Goal: Task Accomplishment & Management: Manage account settings

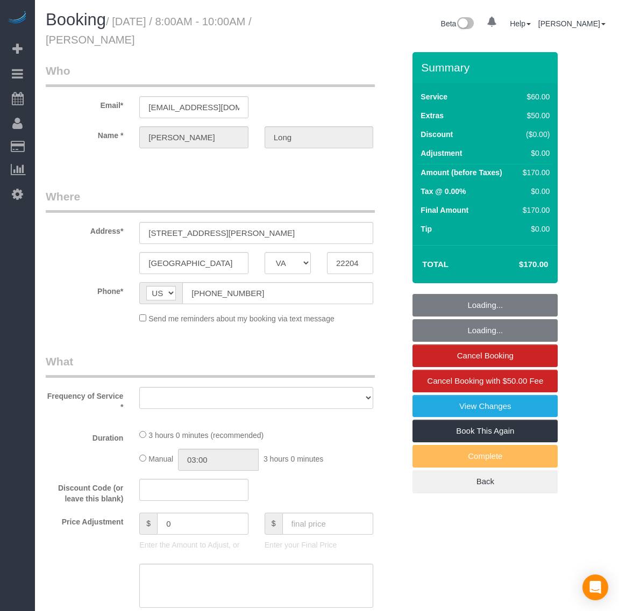
select select "VA"
select select "object:2508"
select select "string:fspay-30db1c10-a909-470f-ae12-0eb297b32b23"
select select "spot34"
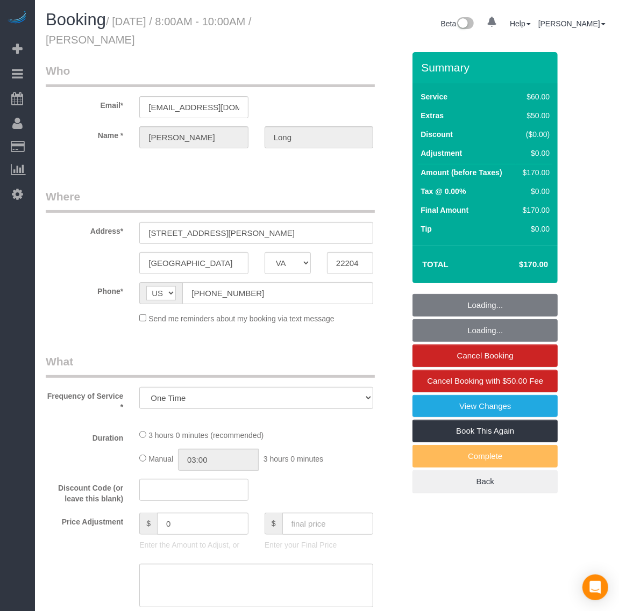
select select "number:1"
select select "number:42"
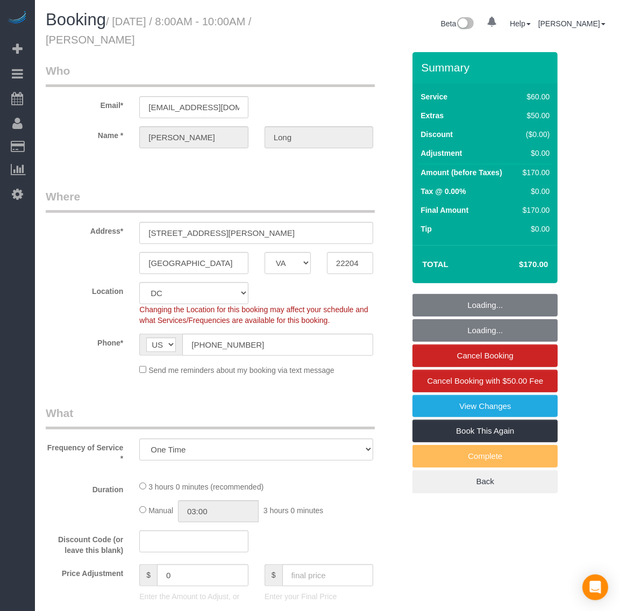
scroll to position [1700, 619]
select select "object:2878"
select select "1"
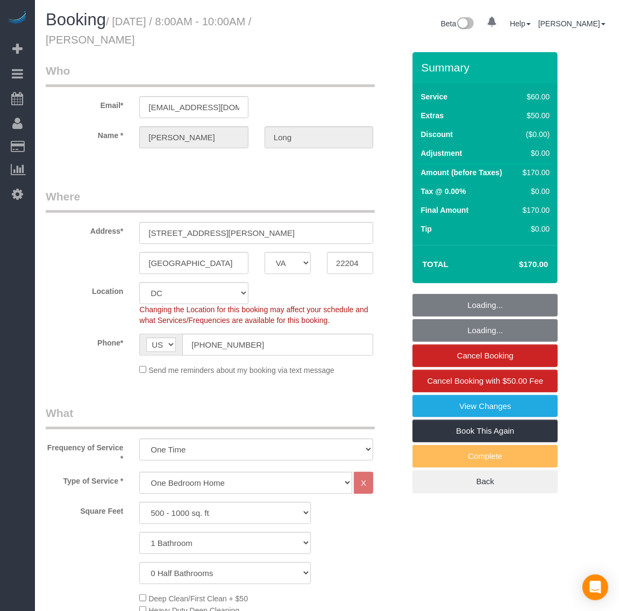
scroll to position [2073, 619]
select select "1"
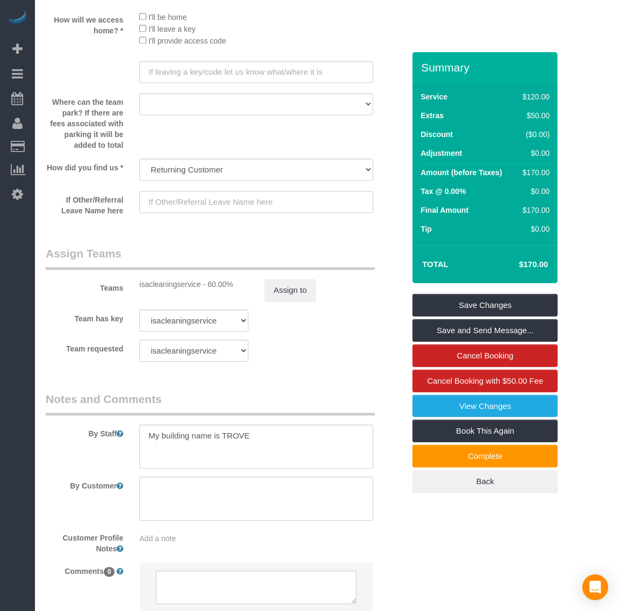
scroll to position [1462, 0]
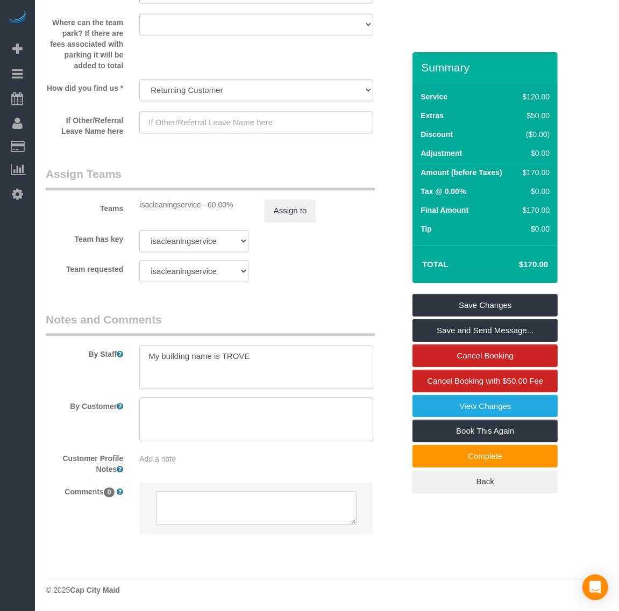
drag, startPoint x: 266, startPoint y: 358, endPoint x: 223, endPoint y: 355, distance: 43.1
click at [223, 355] on textarea at bounding box center [256, 367] width 234 height 44
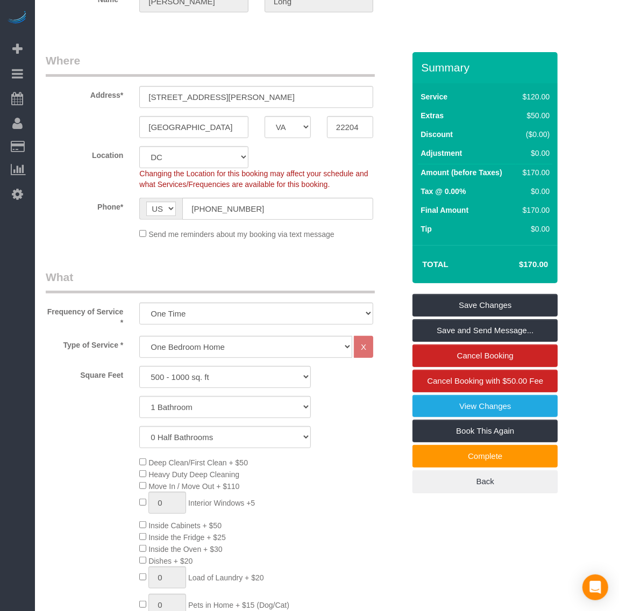
scroll to position [0, 0]
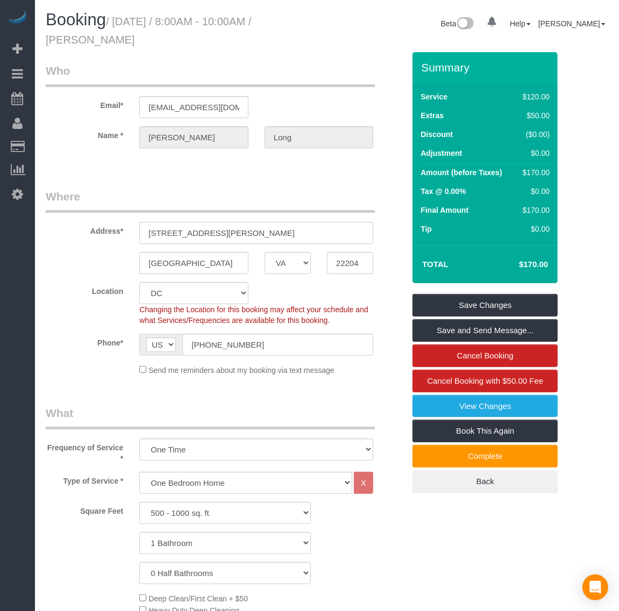
drag, startPoint x: 243, startPoint y: 235, endPoint x: 146, endPoint y: 232, distance: 96.8
click at [146, 232] on input "[STREET_ADDRESS][PERSON_NAME]" at bounding box center [256, 233] width 234 height 22
drag, startPoint x: 203, startPoint y: 229, endPoint x: 160, endPoint y: 232, distance: 43.0
click at [160, 232] on input "[STREET_ADDRESS][PERSON_NAME]" at bounding box center [256, 233] width 234 height 22
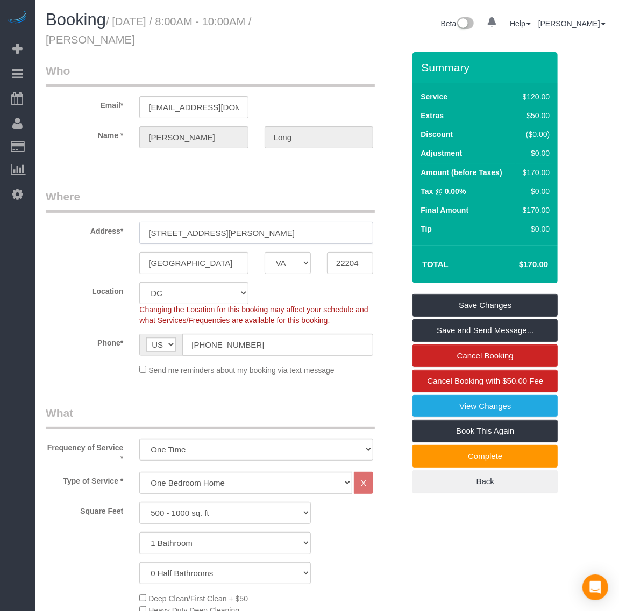
click at [260, 232] on input "[STREET_ADDRESS][PERSON_NAME]" at bounding box center [256, 233] width 234 height 22
drag, startPoint x: 254, startPoint y: 232, endPoint x: 116, endPoint y: 229, distance: 138.1
click at [249, 234] on input "[STREET_ADDRESS][PERSON_NAME]" at bounding box center [256, 233] width 234 height 22
drag, startPoint x: 116, startPoint y: 229, endPoint x: 93, endPoint y: 227, distance: 23.3
click at [92, 229] on div "Address* [STREET_ADDRESS][PERSON_NAME]" at bounding box center [225, 216] width 375 height 55
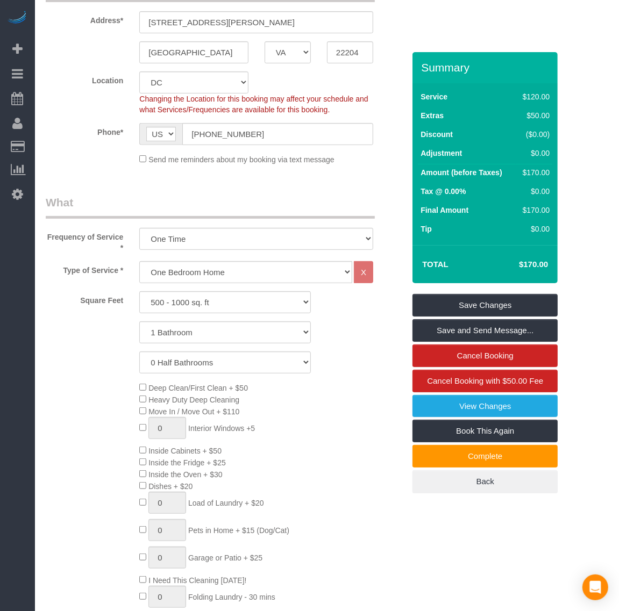
scroll to position [269, 0]
